Goal: Information Seeking & Learning: Learn about a topic

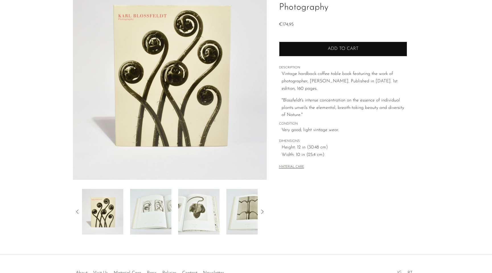
scroll to position [66, 0]
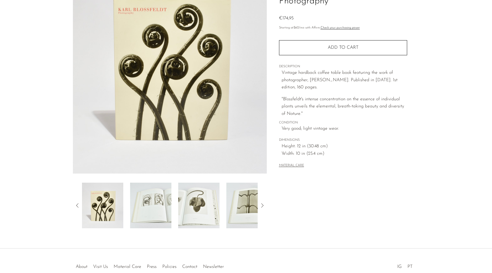
click at [160, 212] on img at bounding box center [150, 205] width 41 height 46
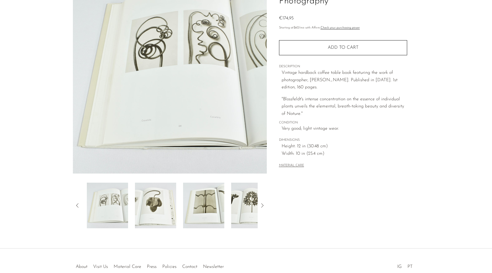
click at [160, 212] on img at bounding box center [155, 205] width 41 height 46
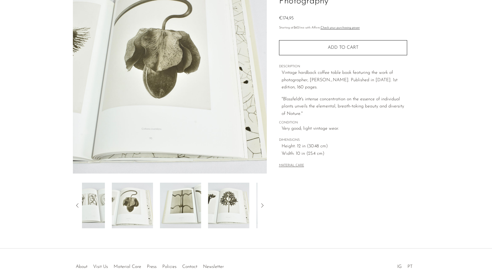
click at [160, 212] on img at bounding box center [180, 205] width 41 height 46
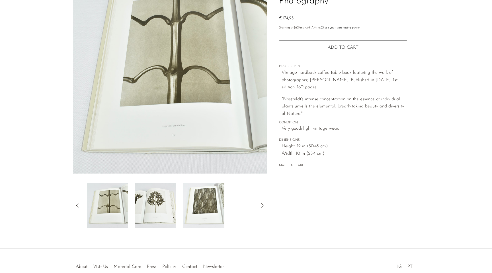
scroll to position [0, 0]
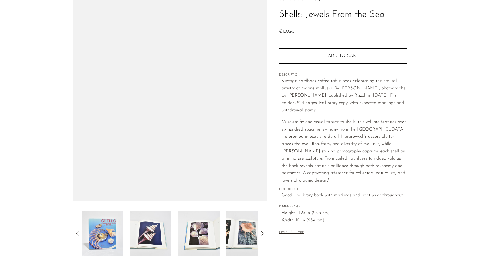
scroll to position [57, 0]
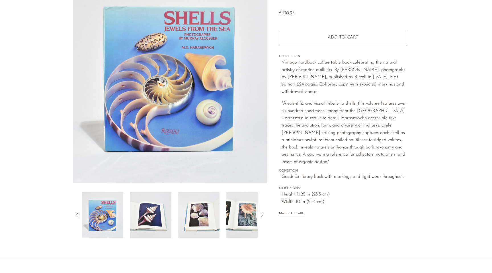
click at [146, 205] on img at bounding box center [150, 215] width 41 height 46
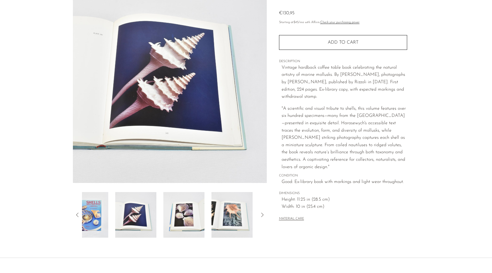
click at [180, 206] on img at bounding box center [183, 215] width 41 height 46
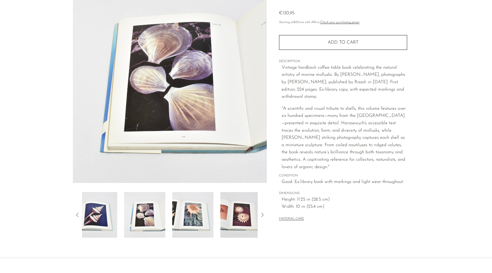
click at [180, 206] on img at bounding box center [192, 215] width 41 height 46
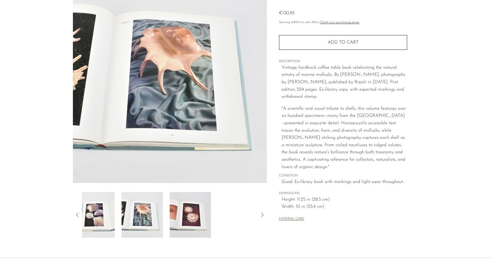
click at [180, 206] on img at bounding box center [190, 215] width 41 height 46
